Goal: Communication & Community: Answer question/provide support

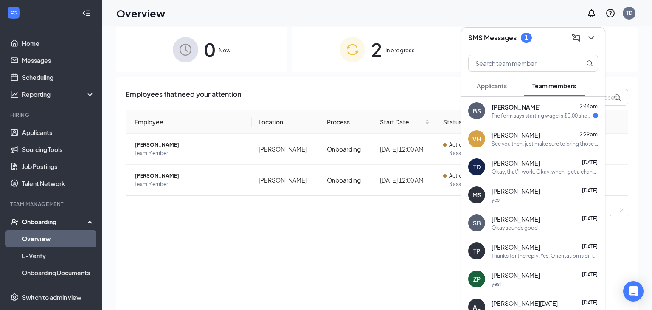
scroll to position [9, 0]
click at [527, 108] on div "[PERSON_NAME] 2:44pm" at bounding box center [545, 107] width 107 height 8
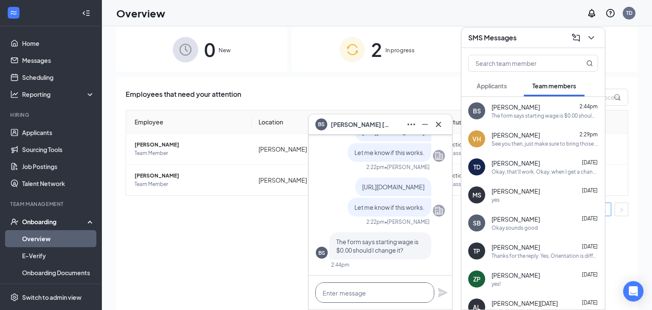
click at [374, 299] on textarea at bounding box center [374, 292] width 119 height 20
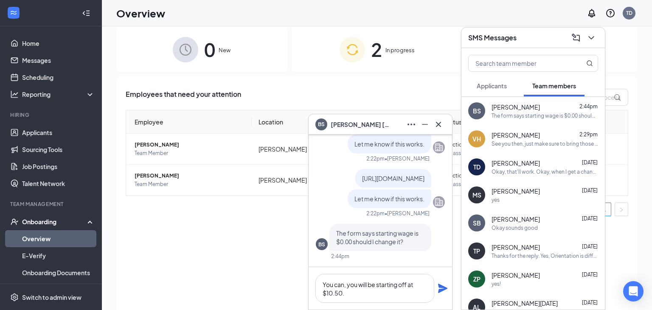
click at [445, 288] on icon "Plane" at bounding box center [442, 288] width 9 height 9
click at [411, 291] on textarea "You can, you will be starting off at $10.50." at bounding box center [374, 288] width 119 height 29
click at [347, 297] on textarea "You can, you will be starting off at $10.50." at bounding box center [374, 288] width 119 height 29
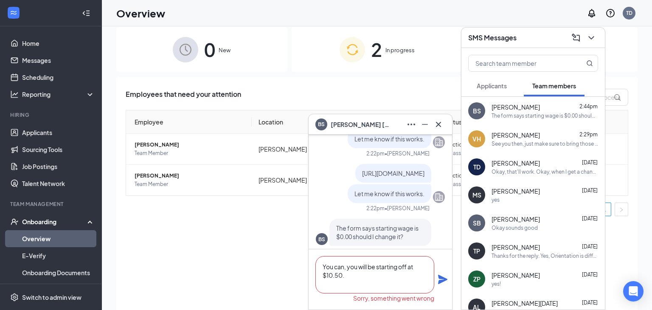
scroll to position [-22, 0]
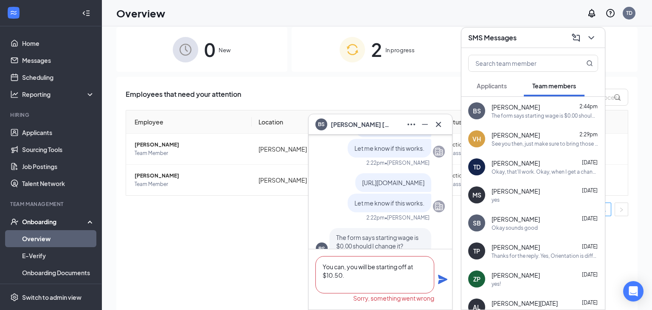
click at [392, 284] on textarea "You can, you will be starting off at $10.50." at bounding box center [374, 274] width 119 height 37
type textarea "You can, you will be starting off at $10.50."
click at [445, 278] on icon "Plane" at bounding box center [442, 279] width 9 height 9
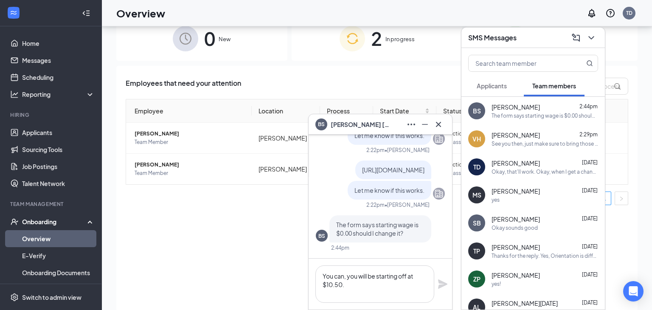
scroll to position [10, 0]
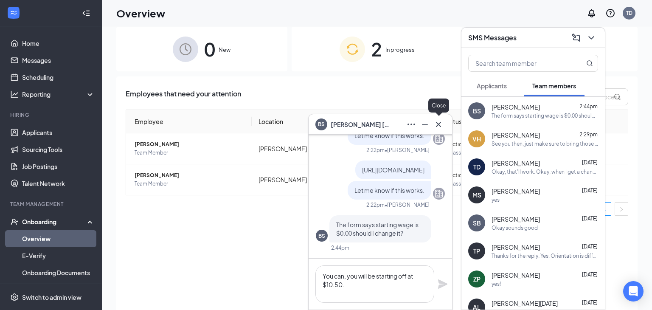
click at [445, 129] on div at bounding box center [439, 125] width 14 height 14
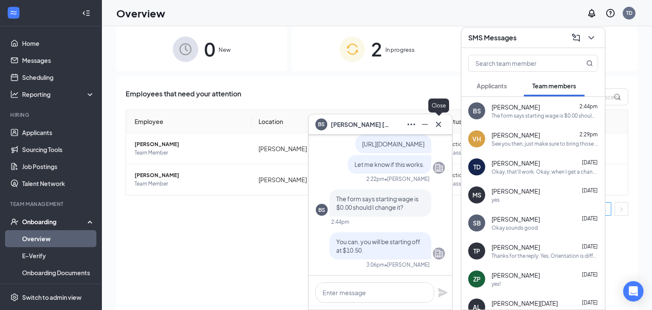
scroll to position [0, 0]
click at [442, 126] on icon "Cross" at bounding box center [438, 124] width 10 height 10
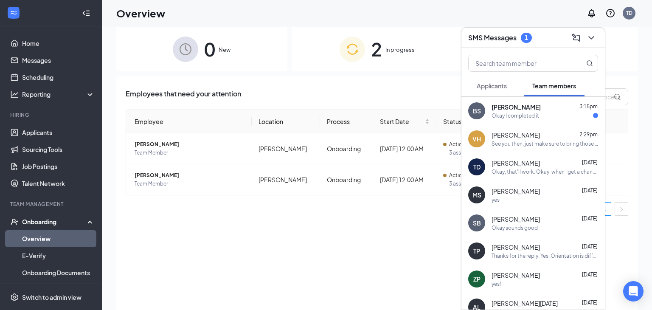
drag, startPoint x: 533, startPoint y: 117, endPoint x: 527, endPoint y: 116, distance: 6.0
click at [531, 117] on div "Okay I completed it" at bounding box center [516, 115] width 48 height 7
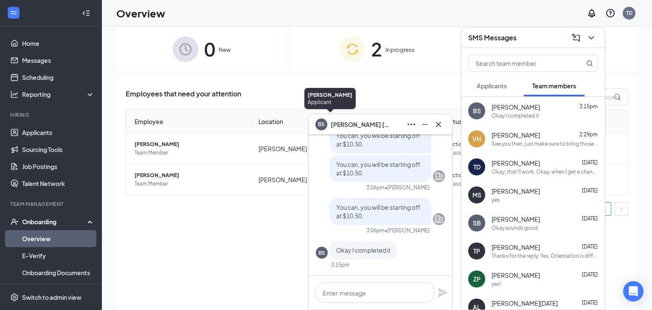
click at [332, 79] on div "Employees that need your attention Employee Location Process Start Date Status …" at bounding box center [376, 198] width 521 height 245
click at [48, 239] on link "Overview" at bounding box center [58, 238] width 73 height 17
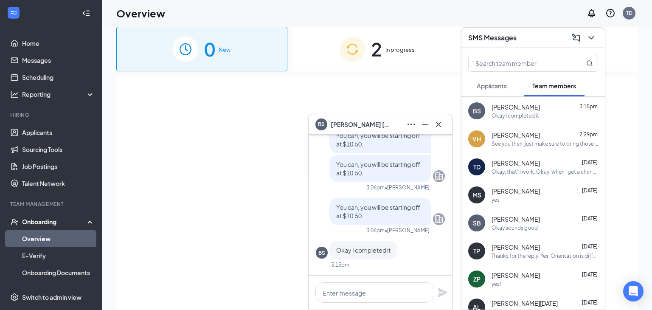
click at [441, 124] on icon "Cross" at bounding box center [438, 124] width 10 height 10
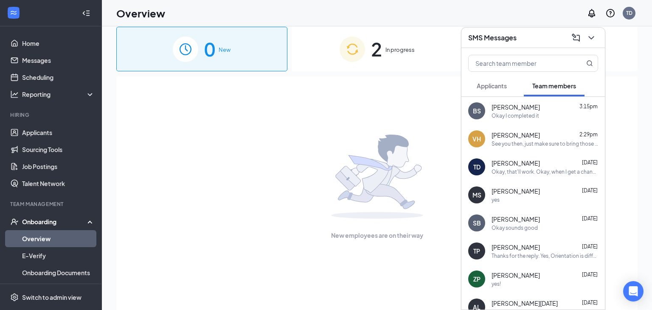
click at [401, 48] on span "In progress" at bounding box center [399, 49] width 29 height 8
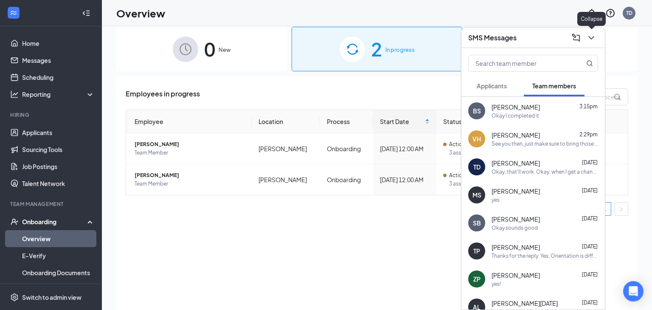
click at [594, 36] on icon "ChevronDown" at bounding box center [591, 38] width 10 height 10
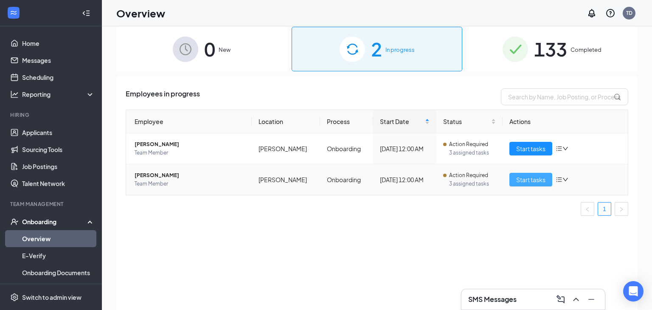
click at [537, 181] on span "Start tasks" at bounding box center [530, 179] width 29 height 9
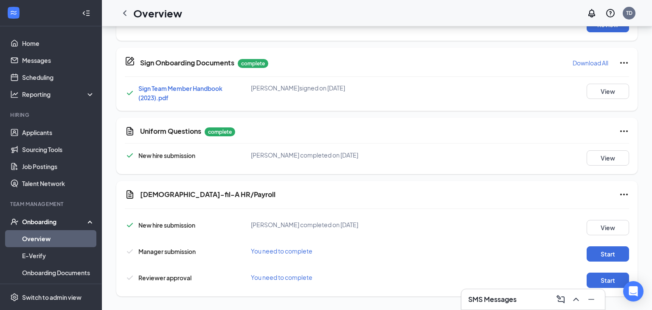
scroll to position [479, 0]
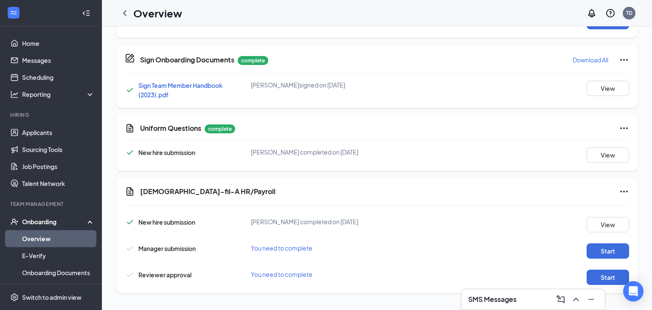
scroll to position [10, 0]
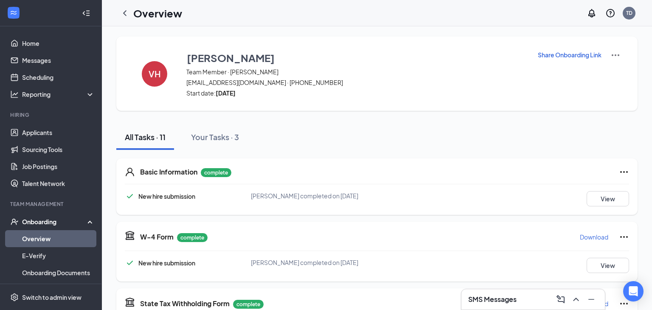
click at [24, 236] on link "Overview" at bounding box center [58, 238] width 73 height 17
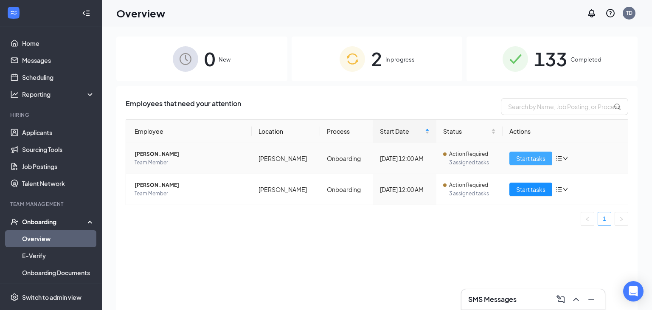
click at [518, 159] on span "Start tasks" at bounding box center [530, 158] width 29 height 9
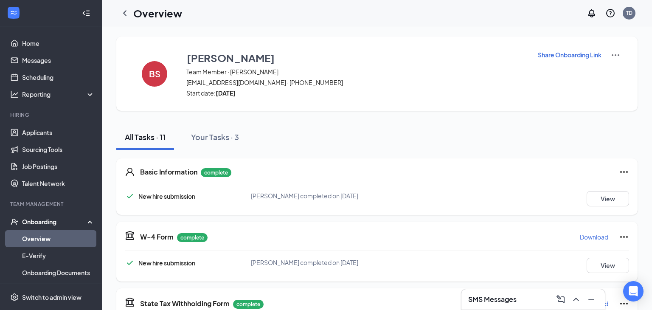
click at [63, 234] on link "Overview" at bounding box center [58, 238] width 73 height 17
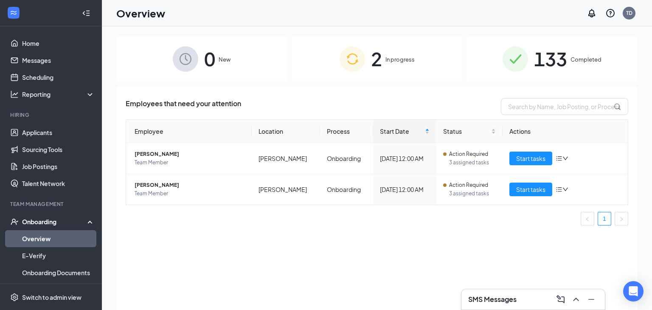
drag, startPoint x: 522, startPoint y: 306, endPoint x: 522, endPoint y: 300, distance: 5.9
click at [522, 303] on div "SMS Messages" at bounding box center [532, 299] width 143 height 20
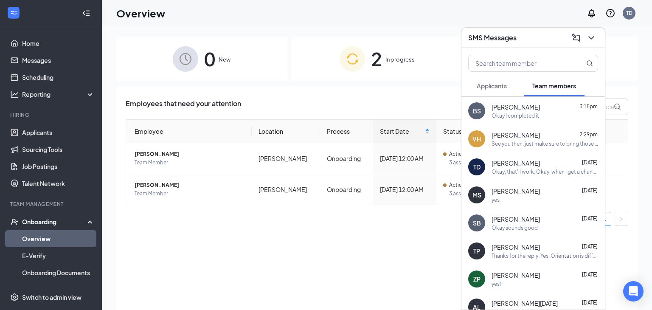
click at [497, 122] on div "BS [PERSON_NAME] 3:15pm Okay I completed it" at bounding box center [532, 111] width 143 height 28
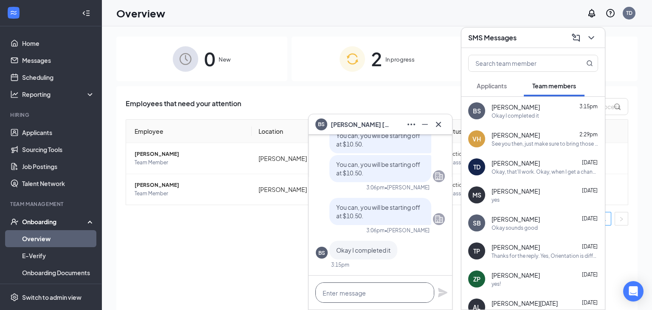
click at [349, 297] on textarea at bounding box center [374, 292] width 119 height 20
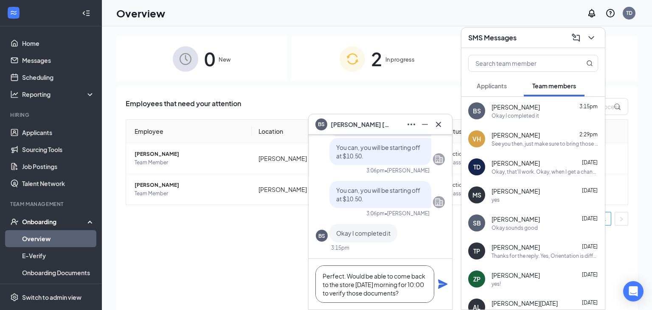
type textarea "Perfect. Would be able to come back to the store [DATE] morning for 10:00 to ve…"
click at [443, 286] on icon "Plane" at bounding box center [443, 284] width 10 height 10
